Goal: Transaction & Acquisition: Purchase product/service

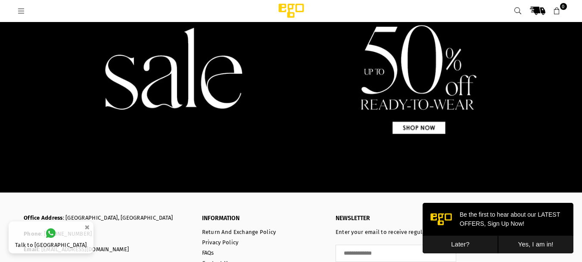
scroll to position [1328, 0]
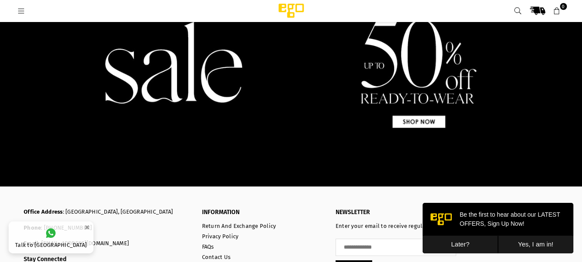
click at [412, 124] on img at bounding box center [291, 62] width 582 height 249
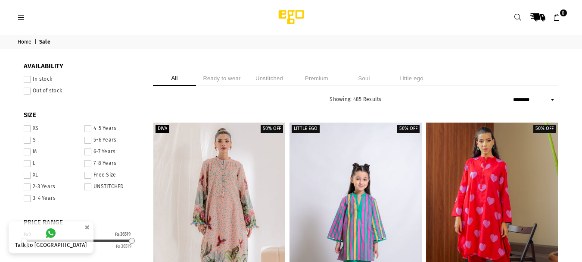
select select "******"
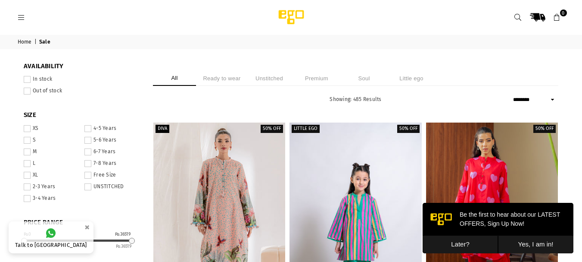
click at [279, 81] on li "Unstitched" at bounding box center [269, 78] width 43 height 15
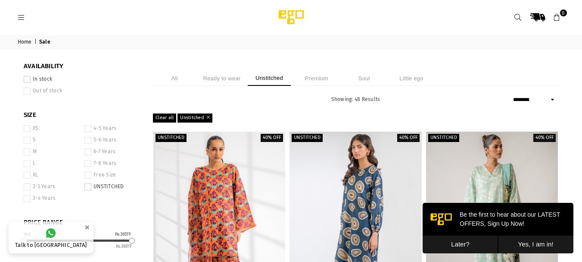
click at [470, 244] on button "Later?" at bounding box center [460, 244] width 75 height 18
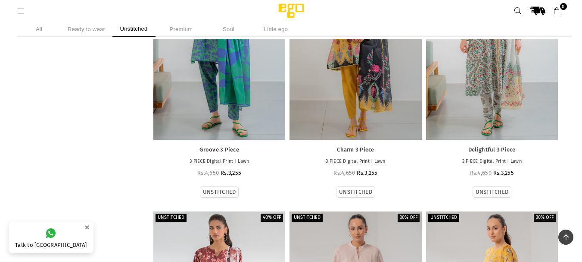
scroll to position [3097, 0]
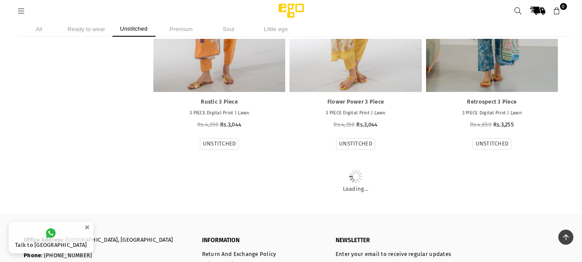
scroll to position [3769, 0]
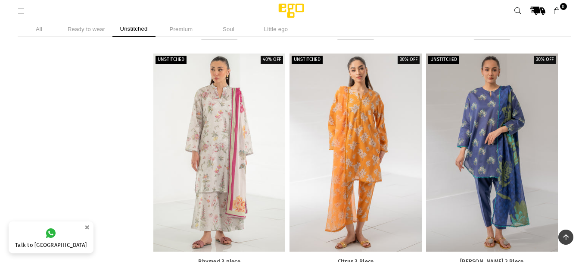
scroll to position [3821, 0]
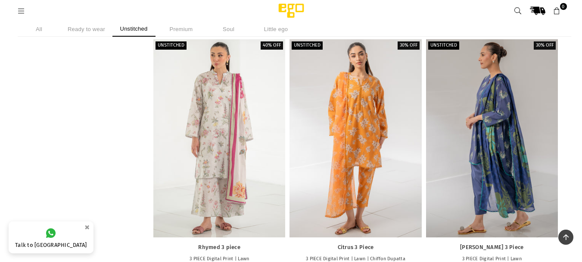
click at [545, 43] on label "30% off" at bounding box center [545, 45] width 22 height 8
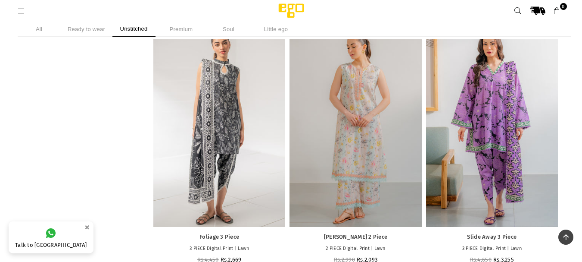
scroll to position [4109, 0]
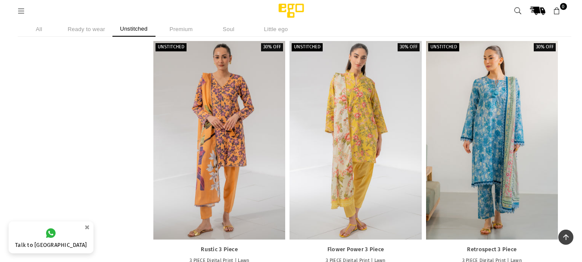
scroll to position [3532, 0]
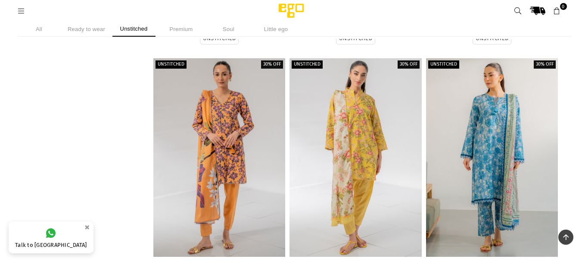
drag, startPoint x: 85, startPoint y: 28, endPoint x: 79, endPoint y: 30, distance: 6.8
drag, startPoint x: 79, startPoint y: 30, endPoint x: 76, endPoint y: 25, distance: 5.0
click at [76, 25] on li "Ready to wear" at bounding box center [86, 29] width 43 height 15
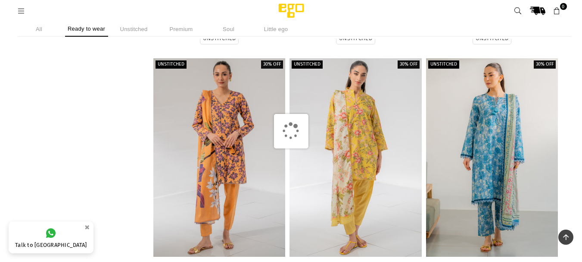
click at [126, 29] on li "Unstitched" at bounding box center [133, 29] width 43 height 15
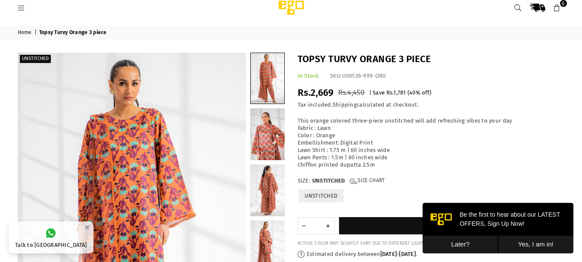
scroll to position [11, 0]
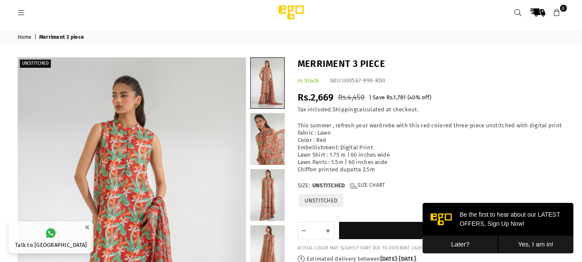
scroll to position [12, 0]
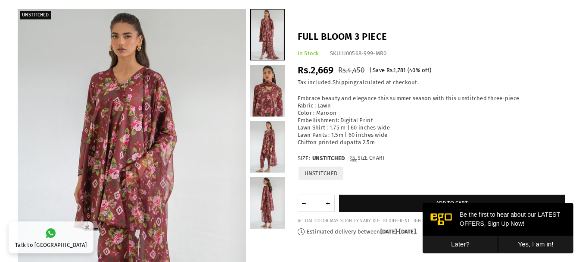
scroll to position [59, 0]
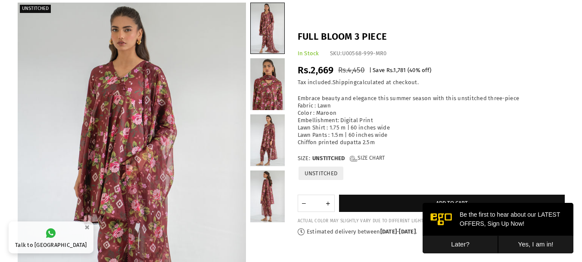
drag, startPoint x: 460, startPoint y: 247, endPoint x: 392, endPoint y: 87, distance: 174.2
click at [423, 203] on html "Be the first to hear about our LATEST OFFERS, Sign Up Now! Later? Yes, I am in!" at bounding box center [498, 228] width 151 height 50
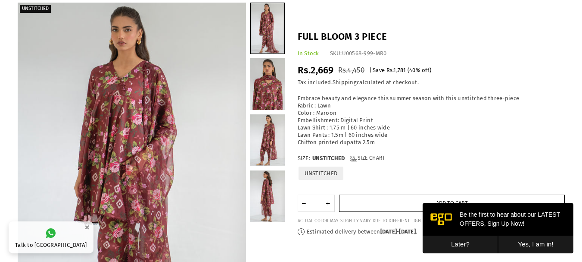
click at [384, 205] on button "Add to cart" at bounding box center [452, 202] width 226 height 17
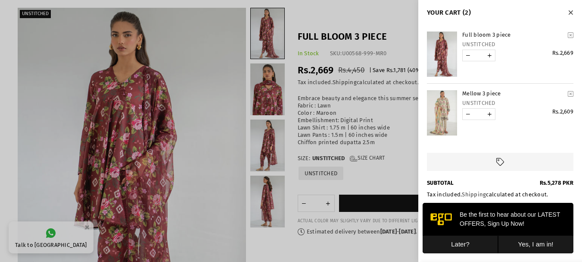
scroll to position [50, 0]
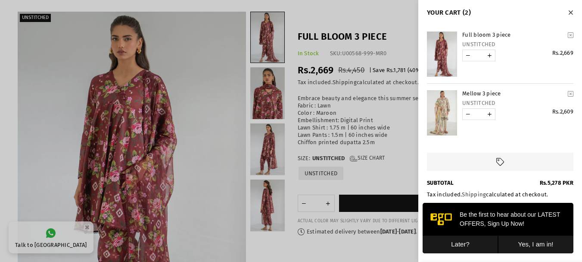
click at [468, 243] on button "Later?" at bounding box center [460, 244] width 75 height 18
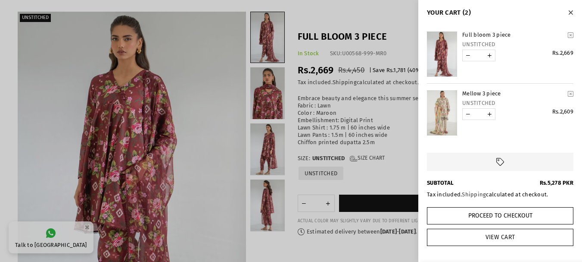
click at [484, 234] on link "View Cart" at bounding box center [500, 236] width 147 height 17
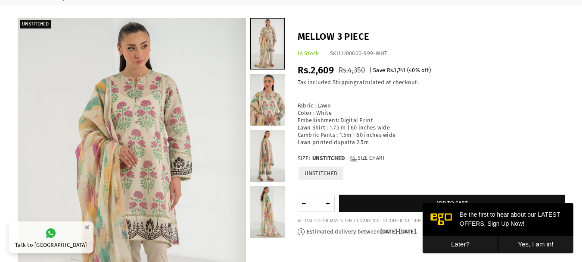
scroll to position [95, 0]
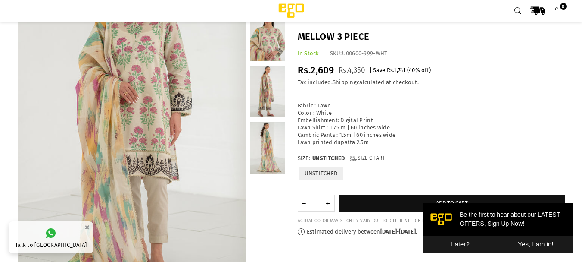
click at [469, 249] on button "Later?" at bounding box center [460, 244] width 75 height 18
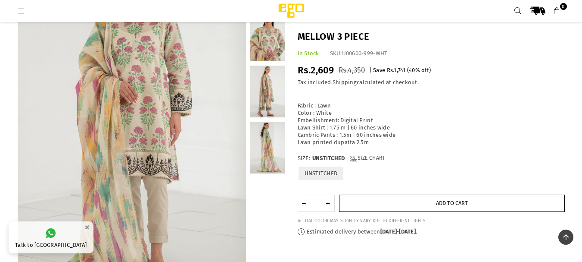
click at [455, 203] on span "Add to cart" at bounding box center [452, 203] width 32 height 6
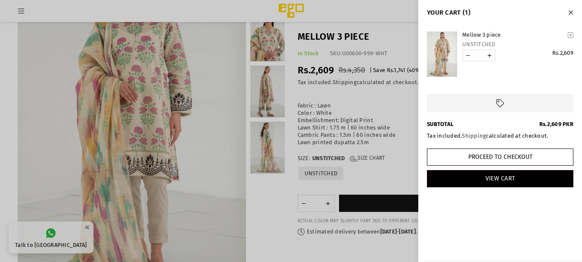
click at [572, 11] on icon "Close" at bounding box center [570, 12] width 5 height 6
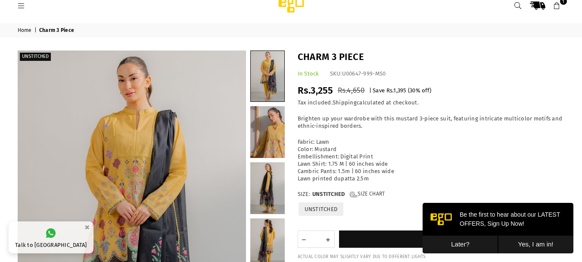
scroll to position [14, 0]
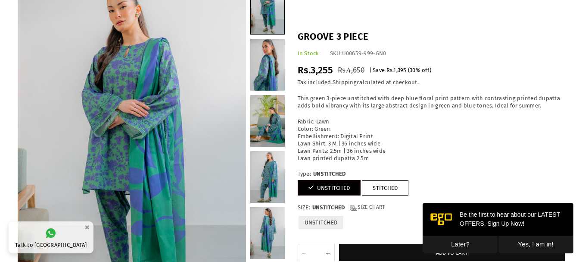
scroll to position [37, 0]
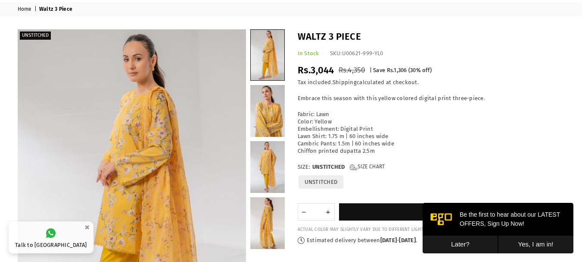
scroll to position [59, 0]
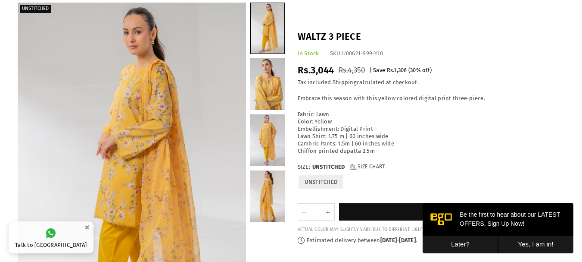
click at [476, 242] on button "Later?" at bounding box center [460, 244] width 75 height 18
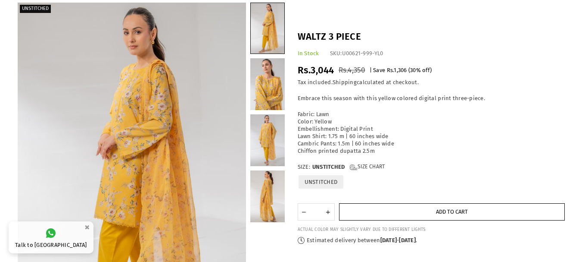
click at [422, 214] on button "Add to cart" at bounding box center [452, 211] width 226 height 17
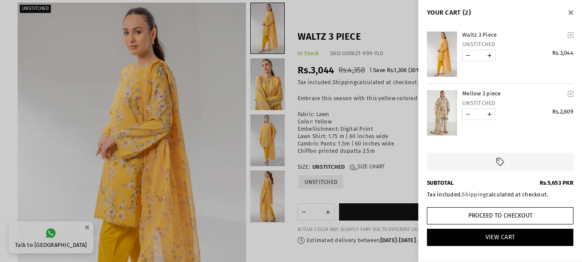
click at [573, 13] on icon "Close" at bounding box center [570, 12] width 5 height 6
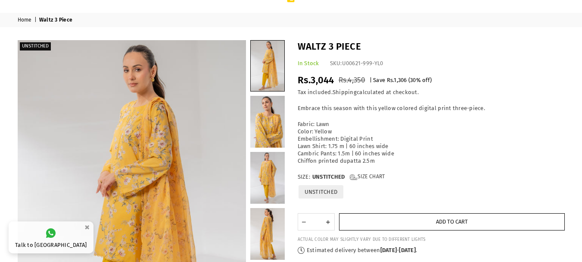
scroll to position [0, 0]
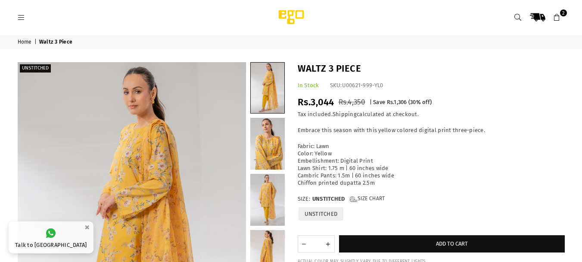
click at [559, 15] on icon at bounding box center [557, 18] width 8 height 8
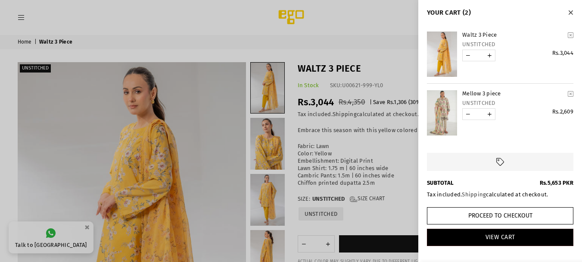
click at [574, 36] on cart-remove-button "YOUR CART" at bounding box center [571, 34] width 12 height 13
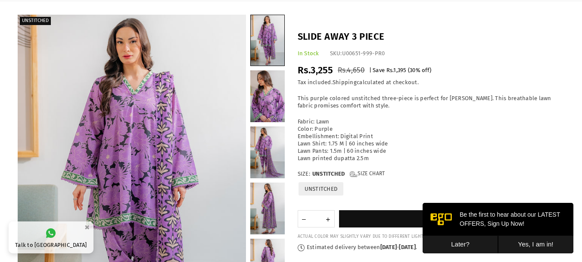
scroll to position [61, 0]
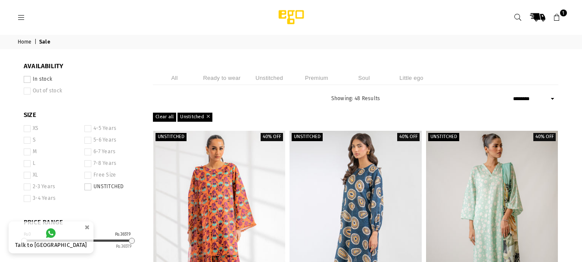
select select "******"
click at [217, 79] on li "Ready to wear" at bounding box center [221, 78] width 43 height 14
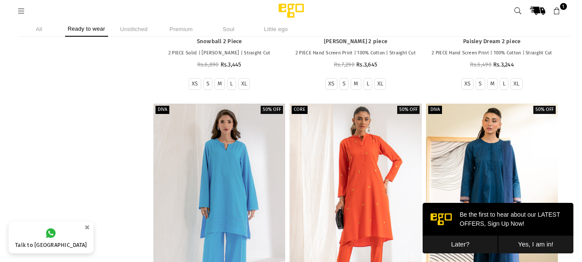
scroll to position [836, 0]
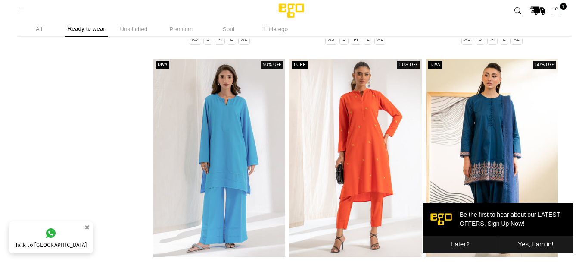
click at [573, 103] on div "**********" at bounding box center [291, 189] width 582 height 1953
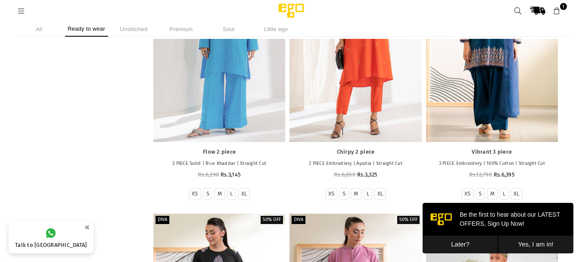
scroll to position [991, 0]
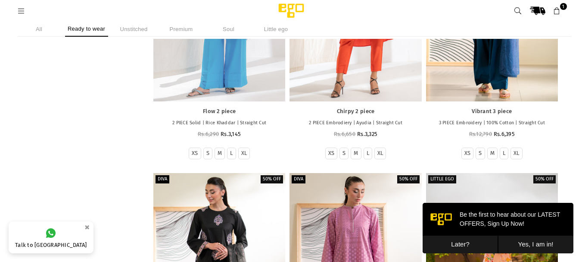
click at [132, 23] on li "Unstitched" at bounding box center [133, 29] width 43 height 15
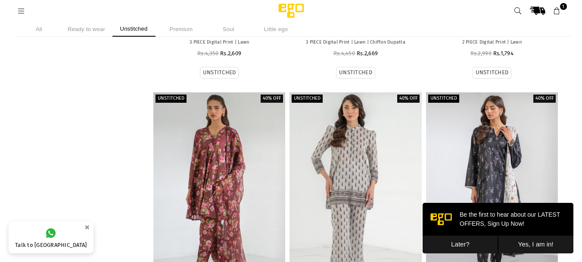
scroll to position [1353, 0]
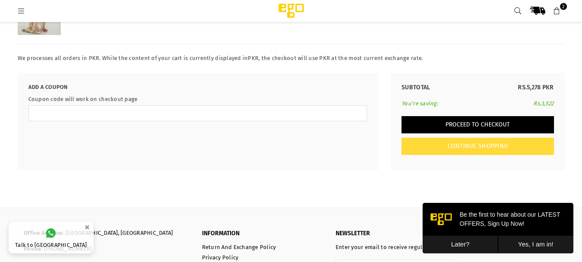
click at [493, 128] on button "Proceed to Checkout" at bounding box center [478, 124] width 152 height 17
